Goal: Transaction & Acquisition: Purchase product/service

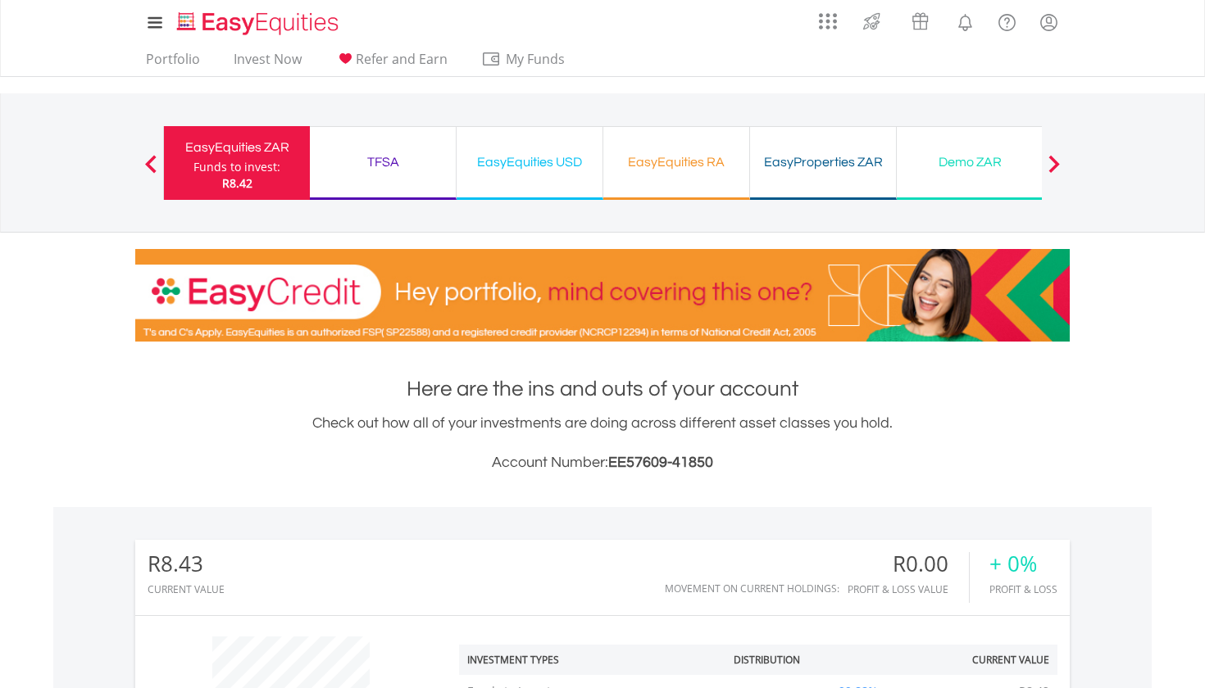
scroll to position [157, 311]
click at [533, 165] on div "EasyEquities USD" at bounding box center [529, 162] width 126 height 23
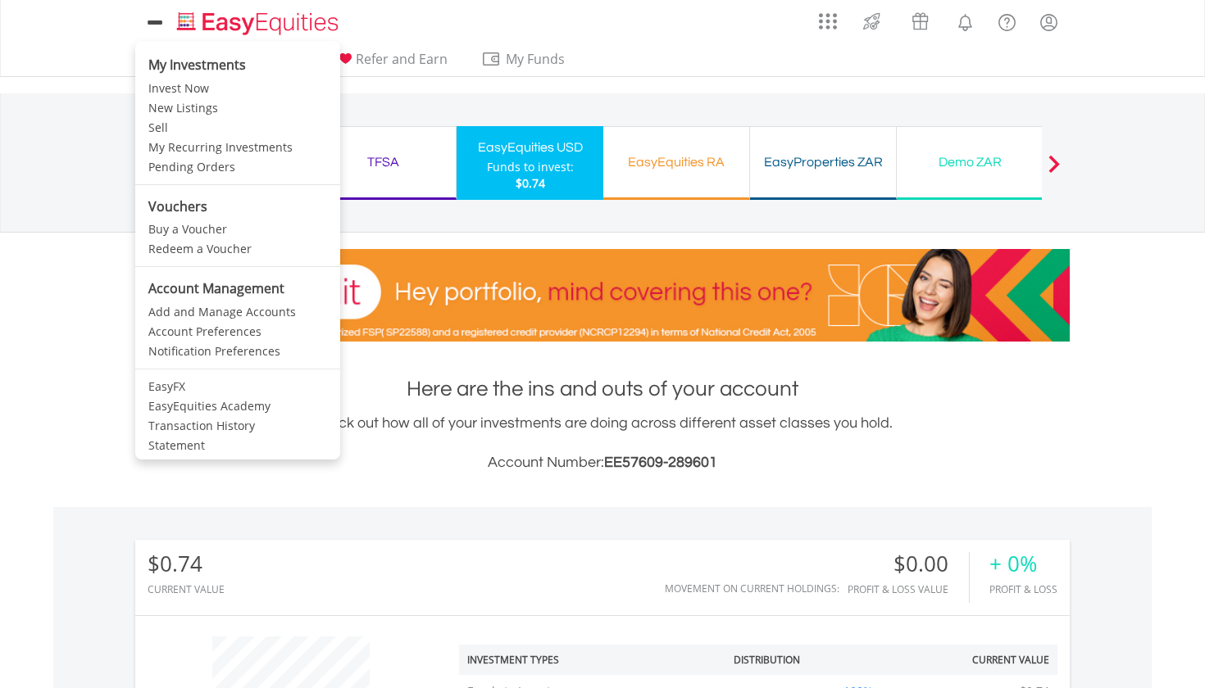
click at [162, 39] on link at bounding box center [154, 22] width 39 height 37
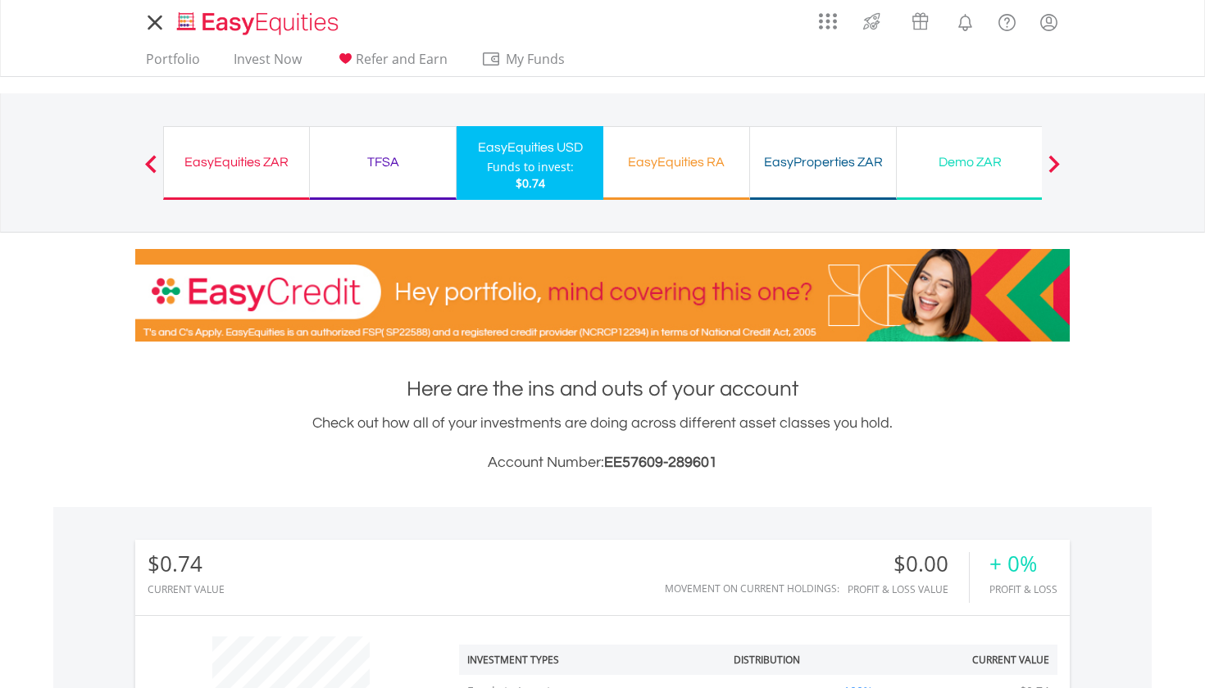
click at [159, 26] on icon at bounding box center [154, 22] width 12 height 12
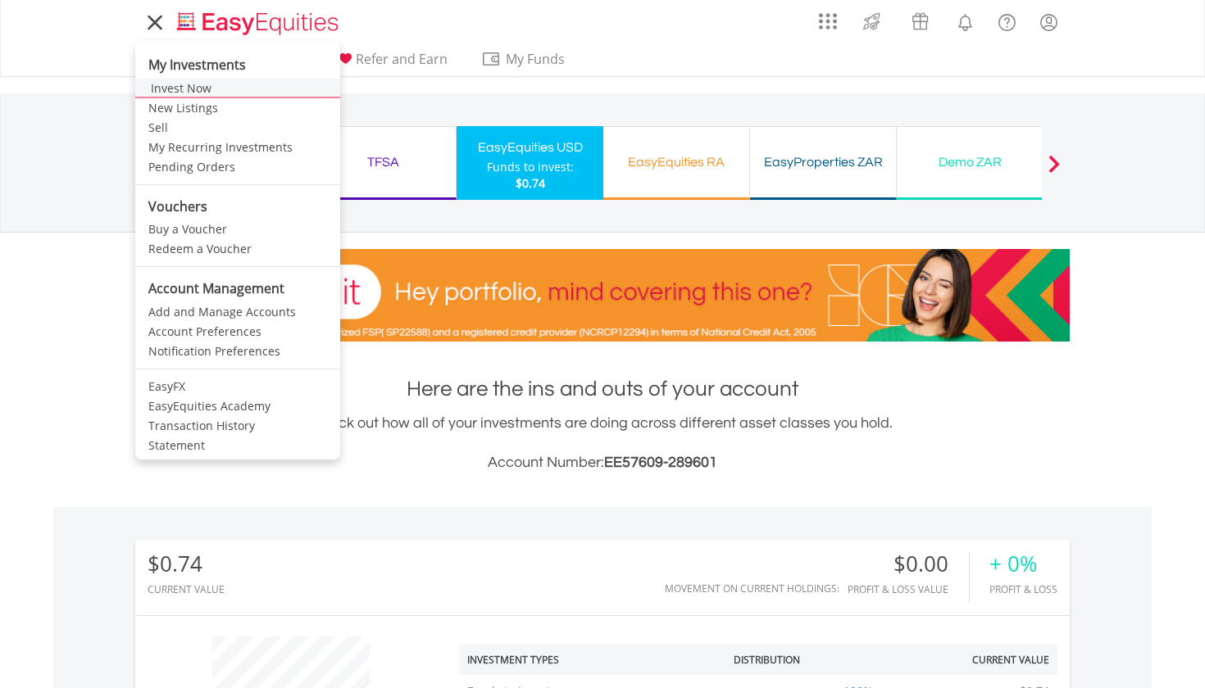
click at [191, 92] on link "Invest Now" at bounding box center [237, 89] width 205 height 20
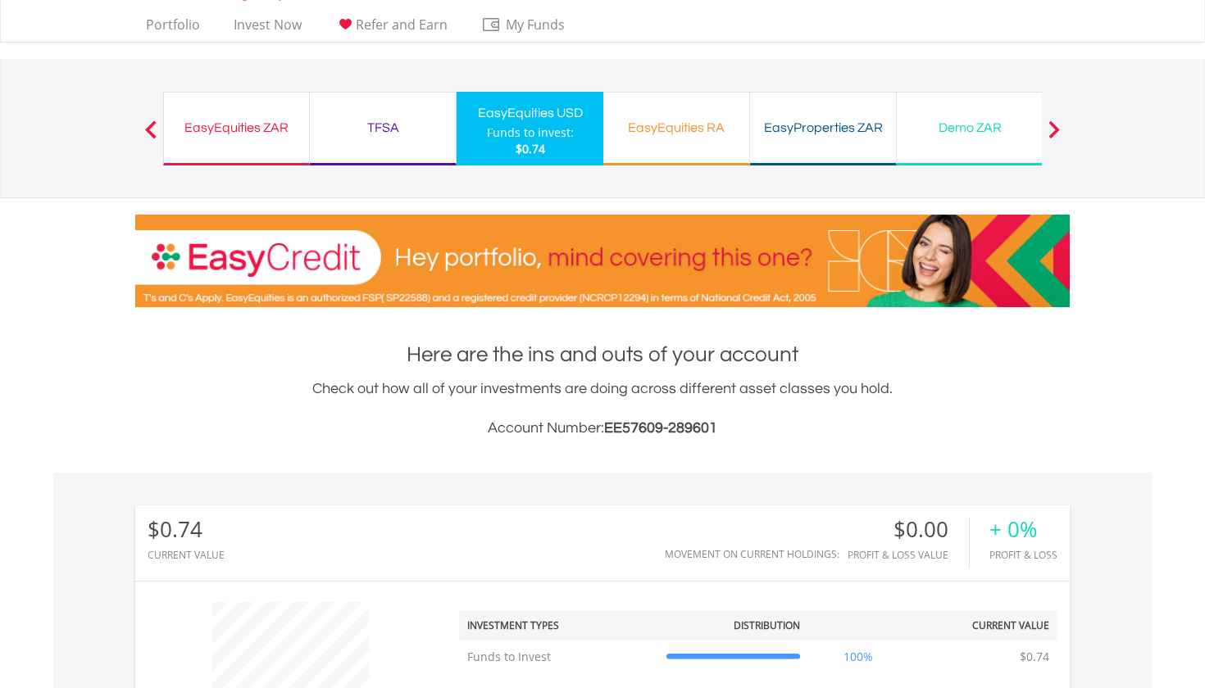
scroll to position [260, 0]
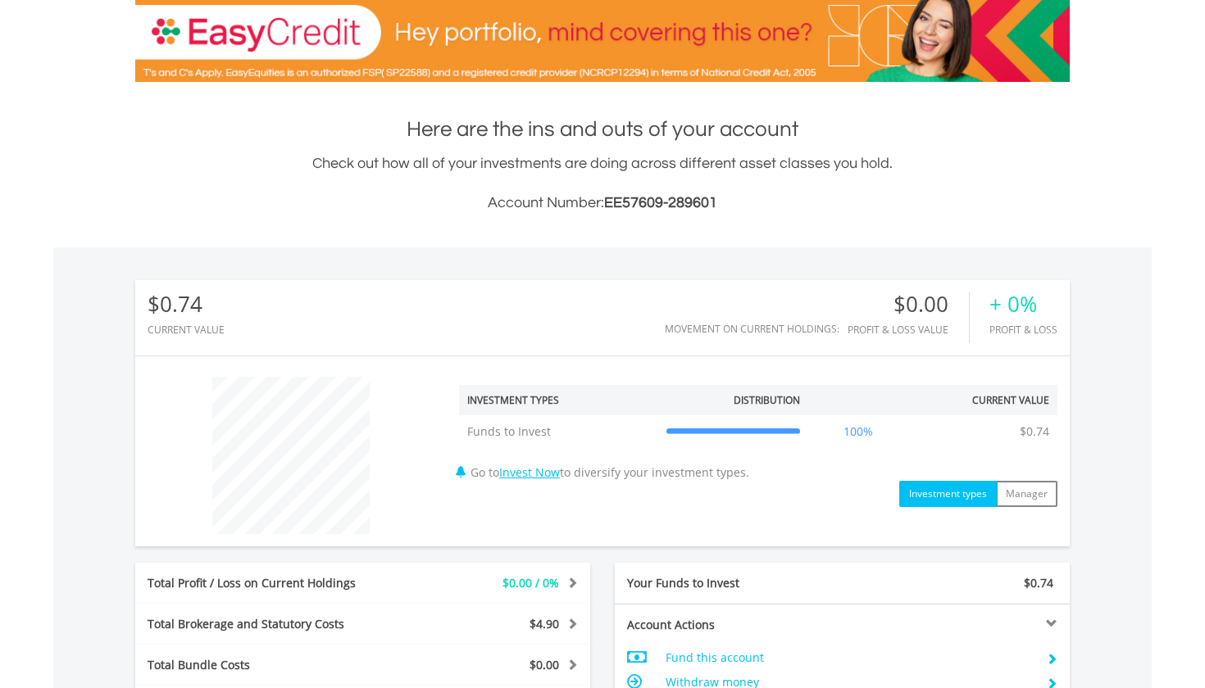
click at [544, 472] on link "Invest Now" at bounding box center [529, 473] width 61 height 16
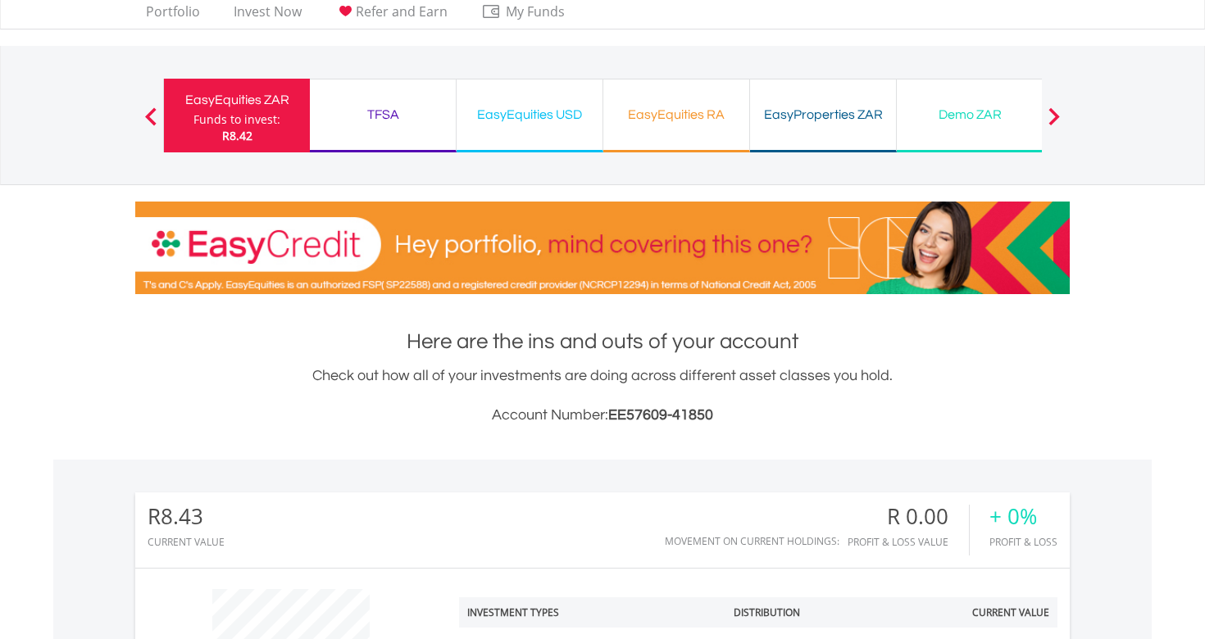
scroll to position [138, 0]
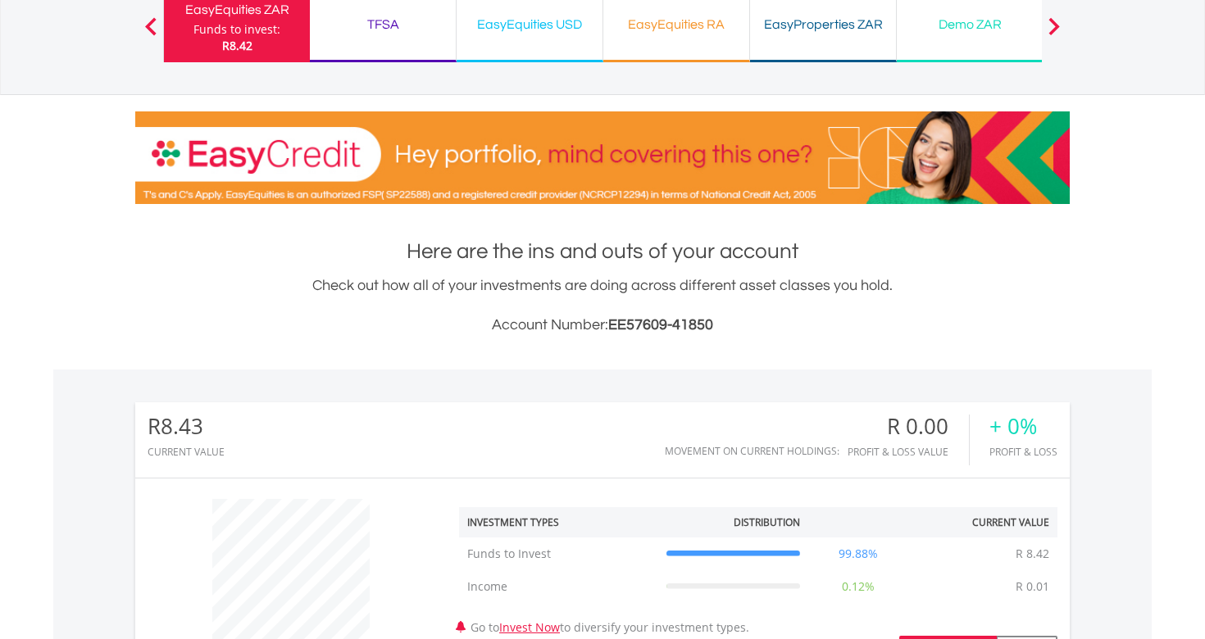
click at [541, 46] on div "EasyEquities USD Funds to invest: R8.42" at bounding box center [529, 26] width 147 height 74
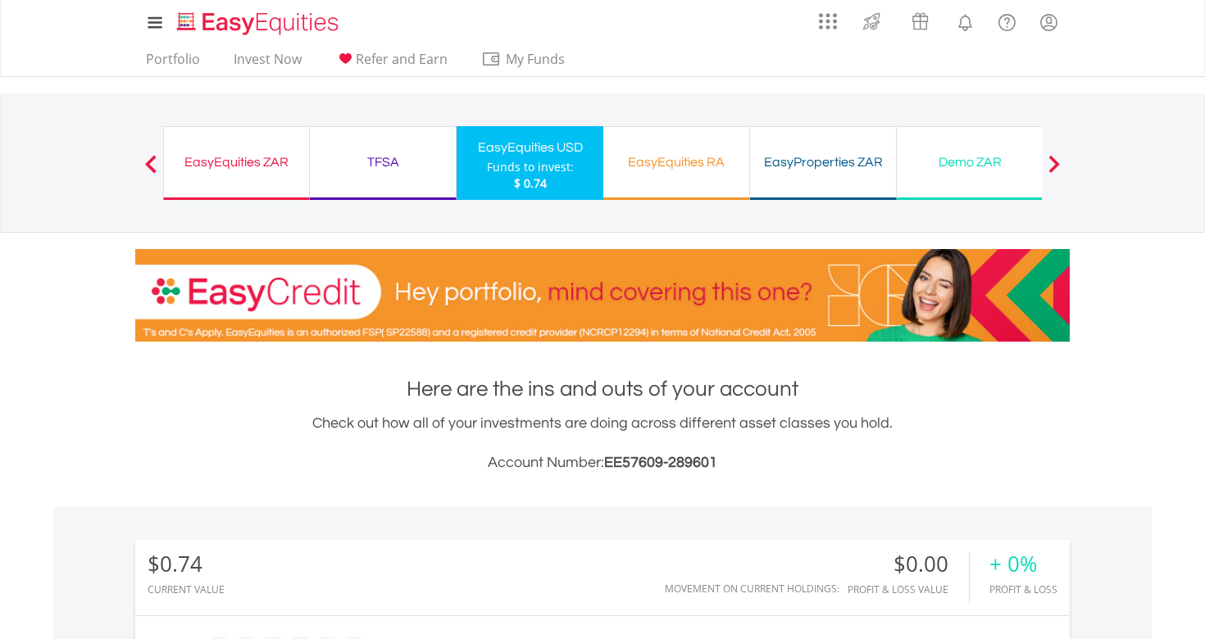
click at [242, 26] on img "Home page" at bounding box center [259, 23] width 171 height 27
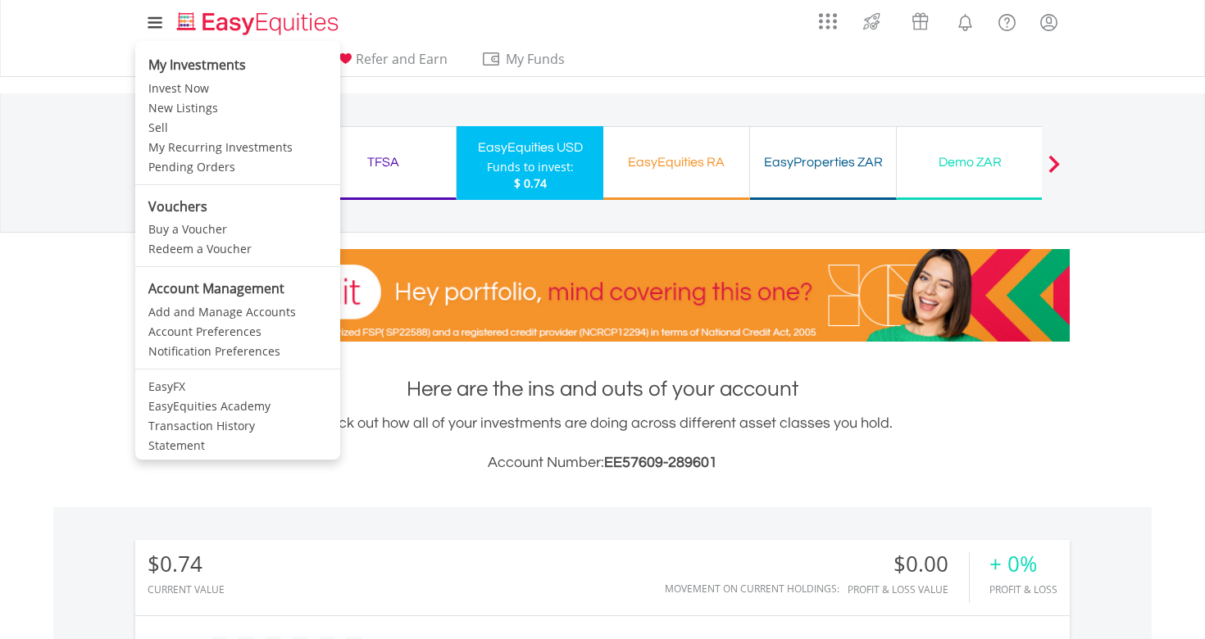
click at [156, 23] on icon at bounding box center [155, 22] width 12 height 12
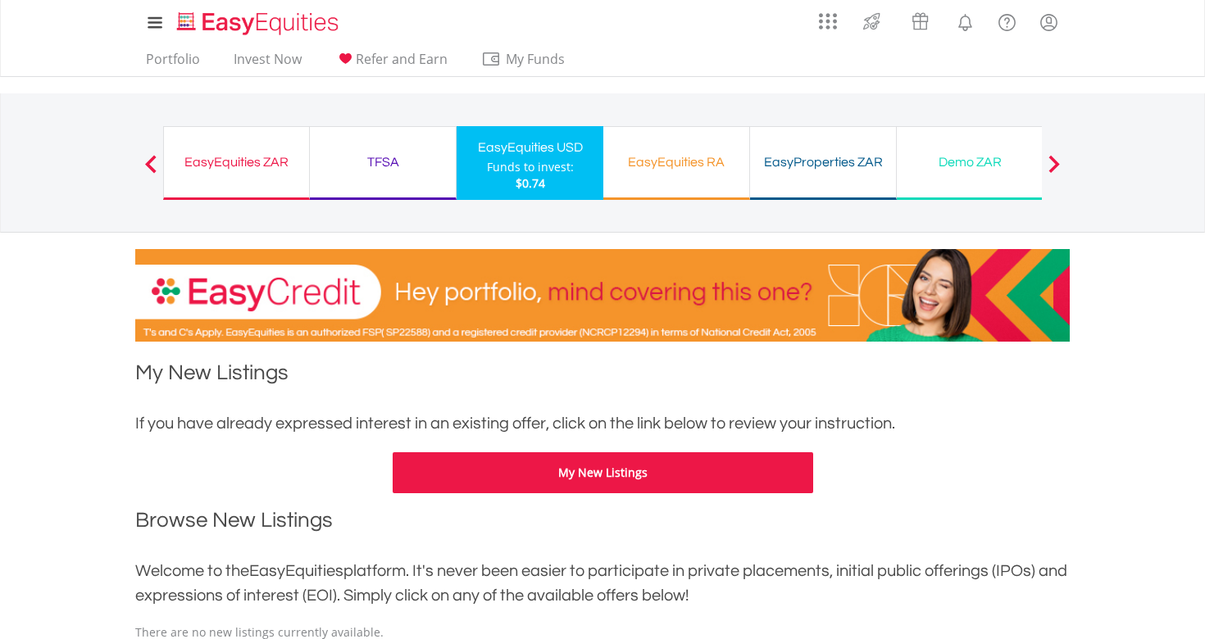
click at [522, 80] on div "My Investments Invest Now New Listings Sell My Recurring Investments Pending Or…" at bounding box center [602, 171] width 1205 height 342
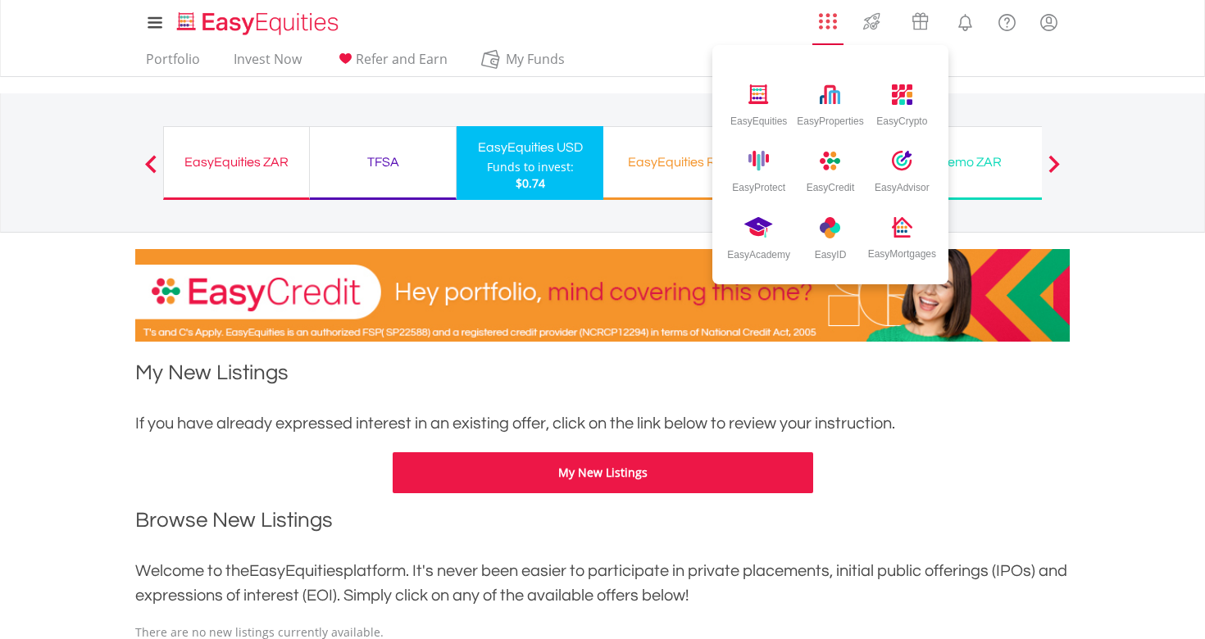
click at [828, 16] on img "AppsGrid" at bounding box center [828, 21] width 18 height 18
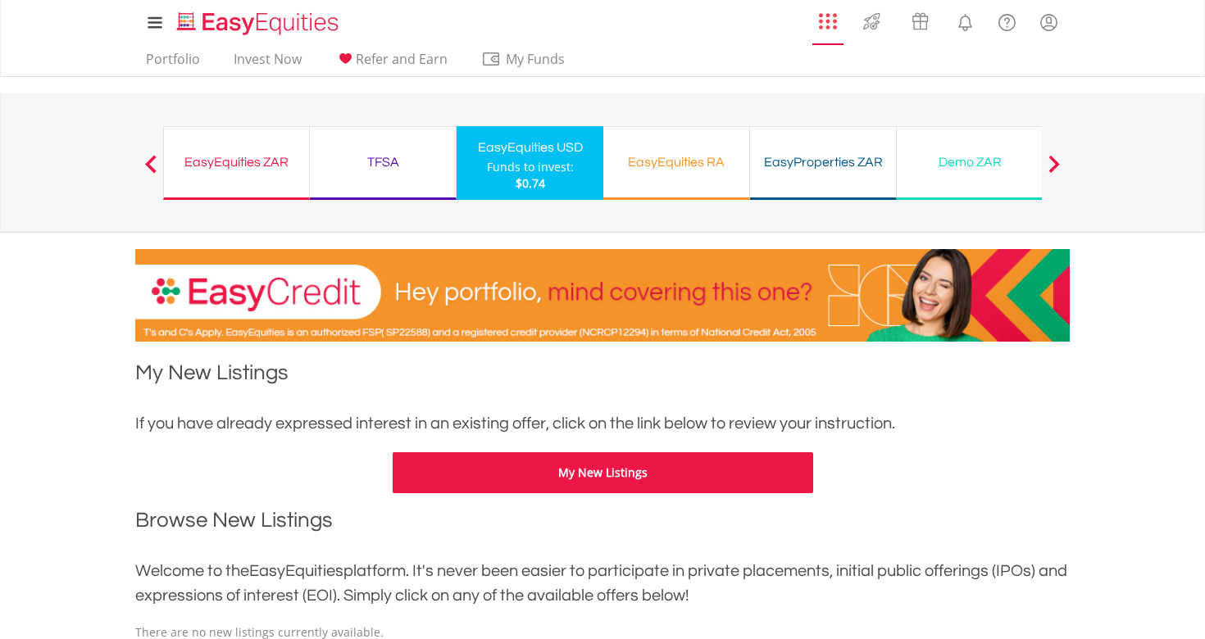
click at [828, 16] on img "AppsGrid" at bounding box center [828, 21] width 18 height 18
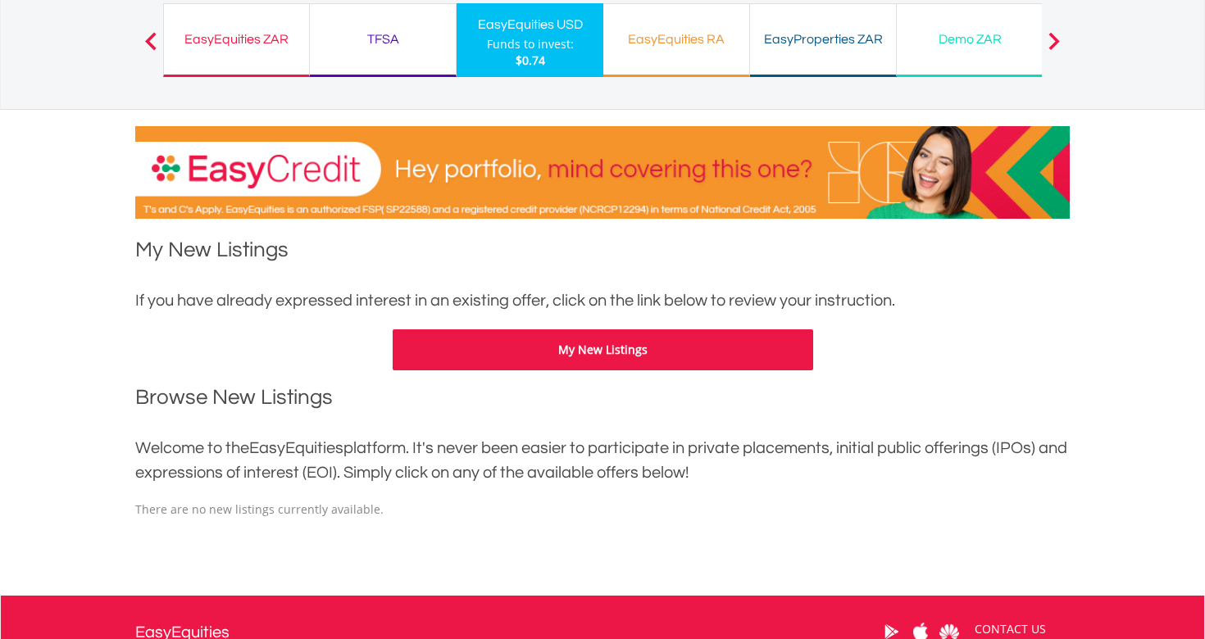
scroll to position [164, 0]
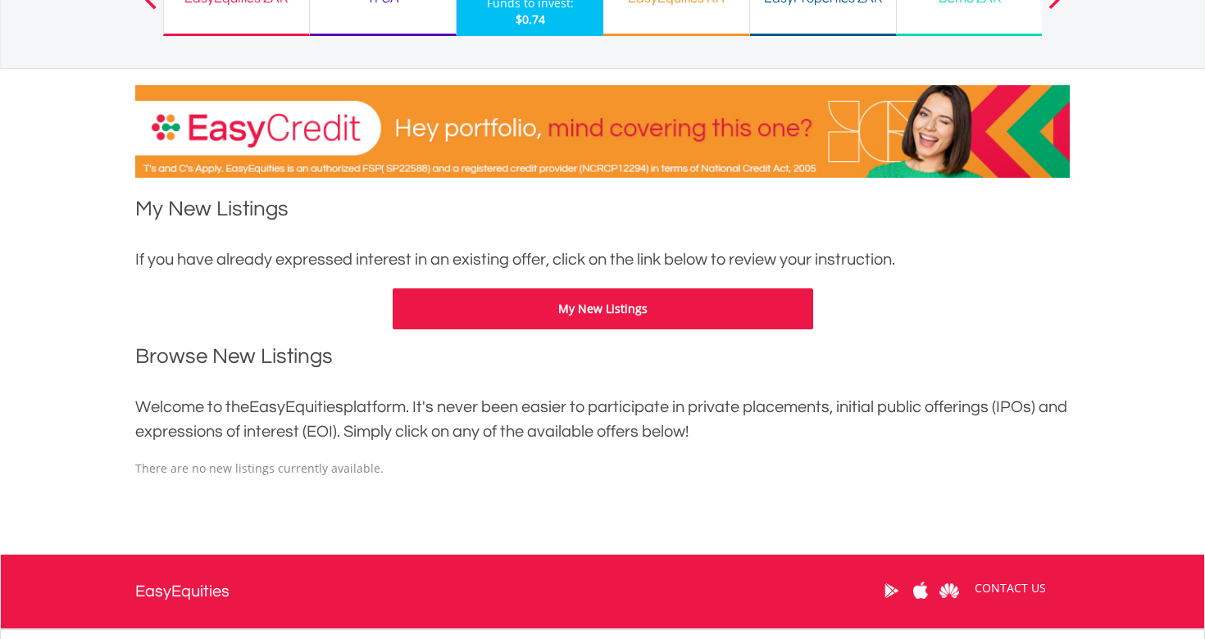
click at [477, 297] on button "My New Listings" at bounding box center [603, 308] width 420 height 41
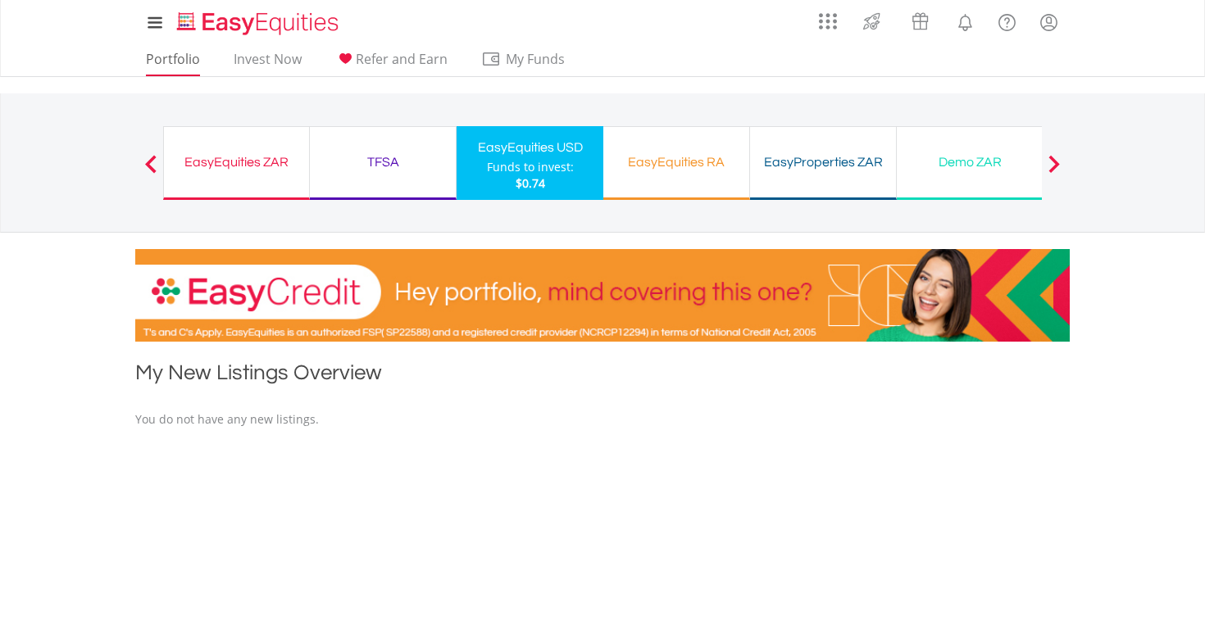
click at [181, 57] on link "Portfolio" at bounding box center [172, 63] width 67 height 25
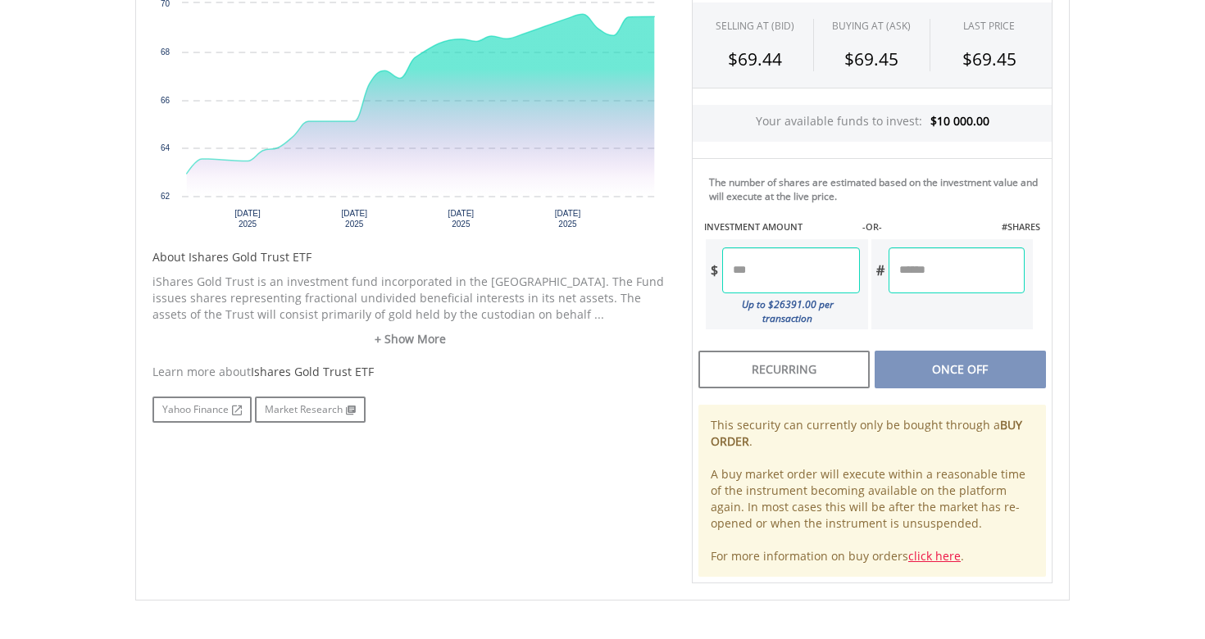
scroll to position [583, 0]
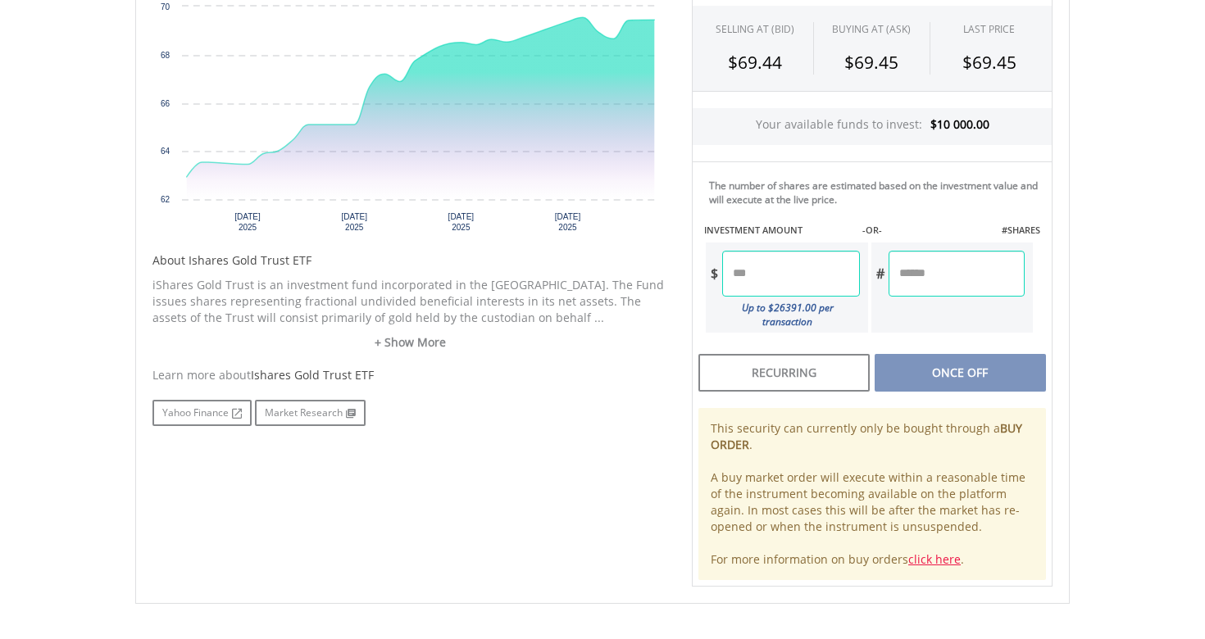
click at [827, 271] on input "number" at bounding box center [790, 274] width 137 height 46
type input "*"
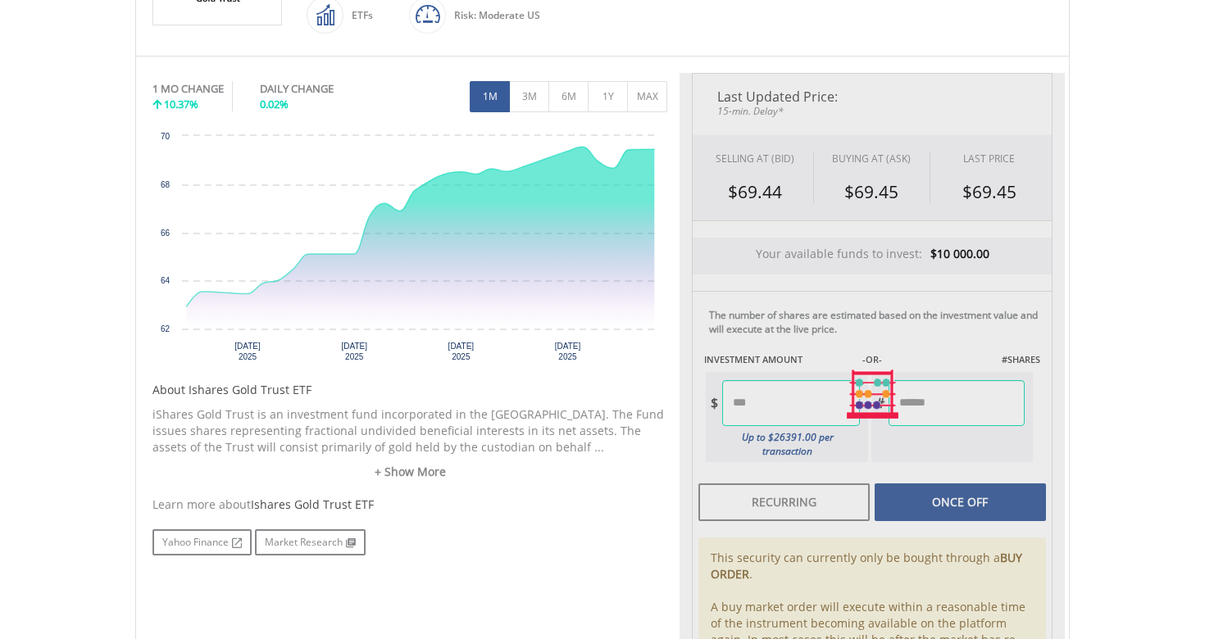
type input "*********"
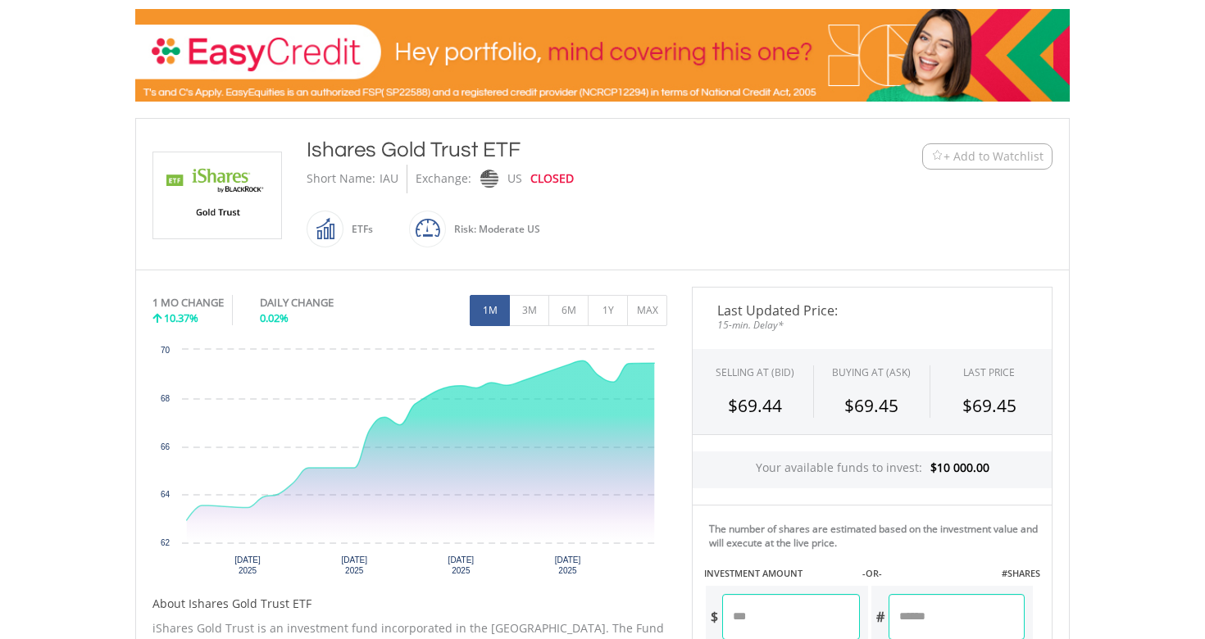
scroll to position [237, 0]
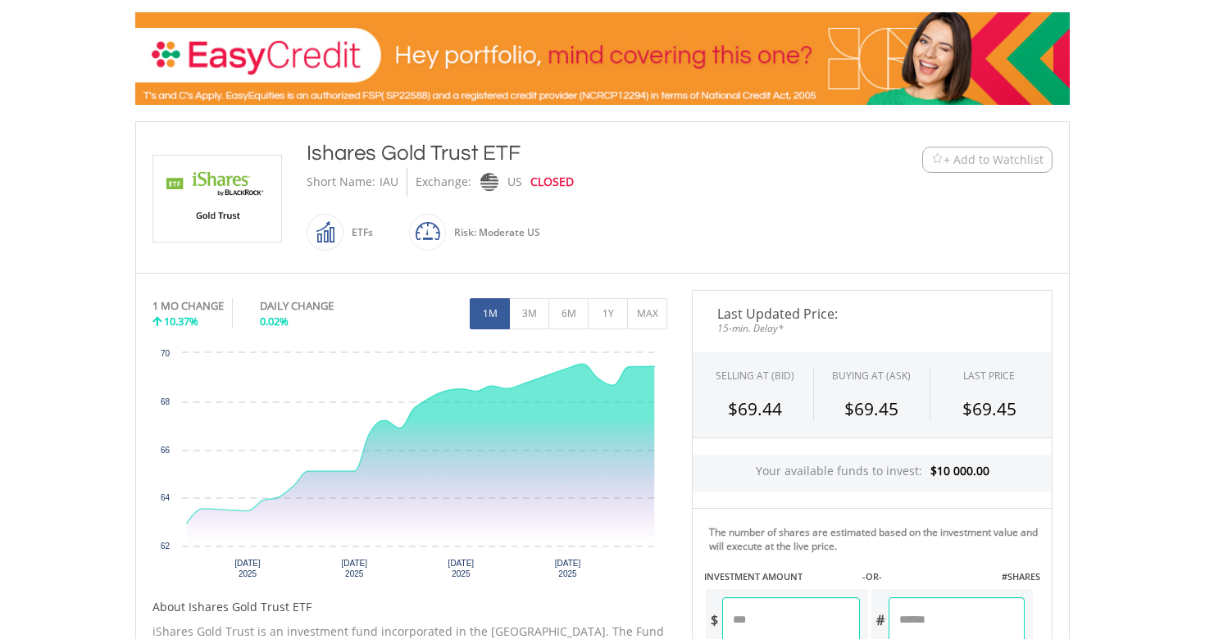
click at [592, 50] on img at bounding box center [602, 58] width 934 height 93
click at [823, 47] on img at bounding box center [602, 58] width 934 height 93
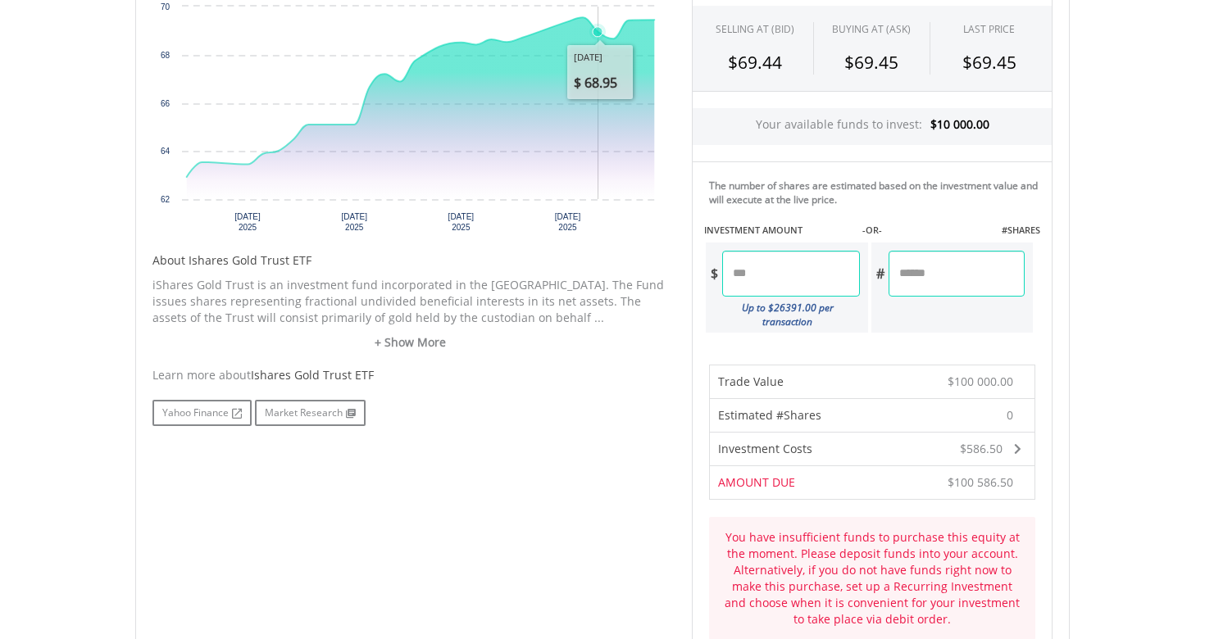
scroll to position [383, 0]
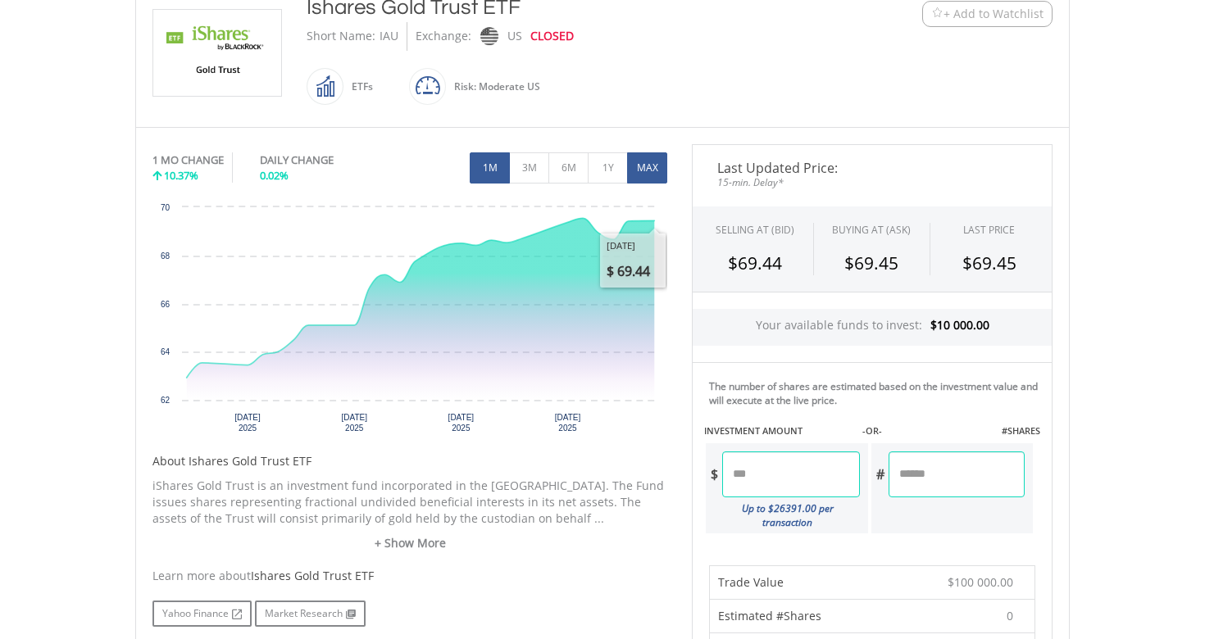
click at [642, 170] on button "MAX" at bounding box center [647, 167] width 40 height 31
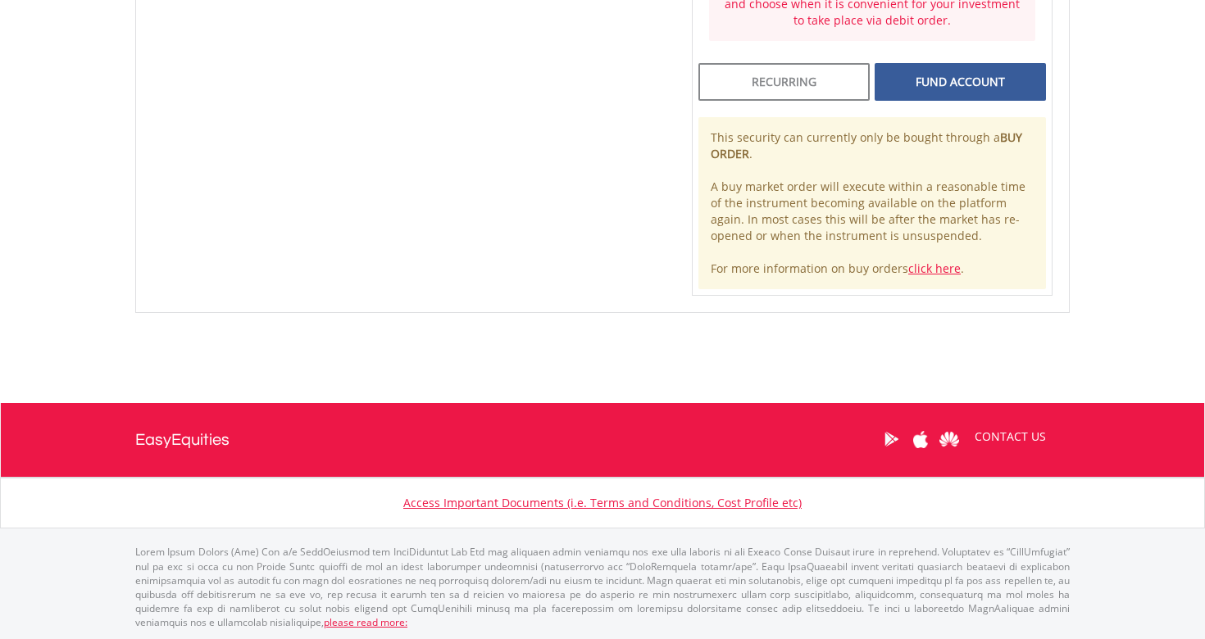
scroll to position [1182, 0]
